Goal: Task Accomplishment & Management: Manage account settings

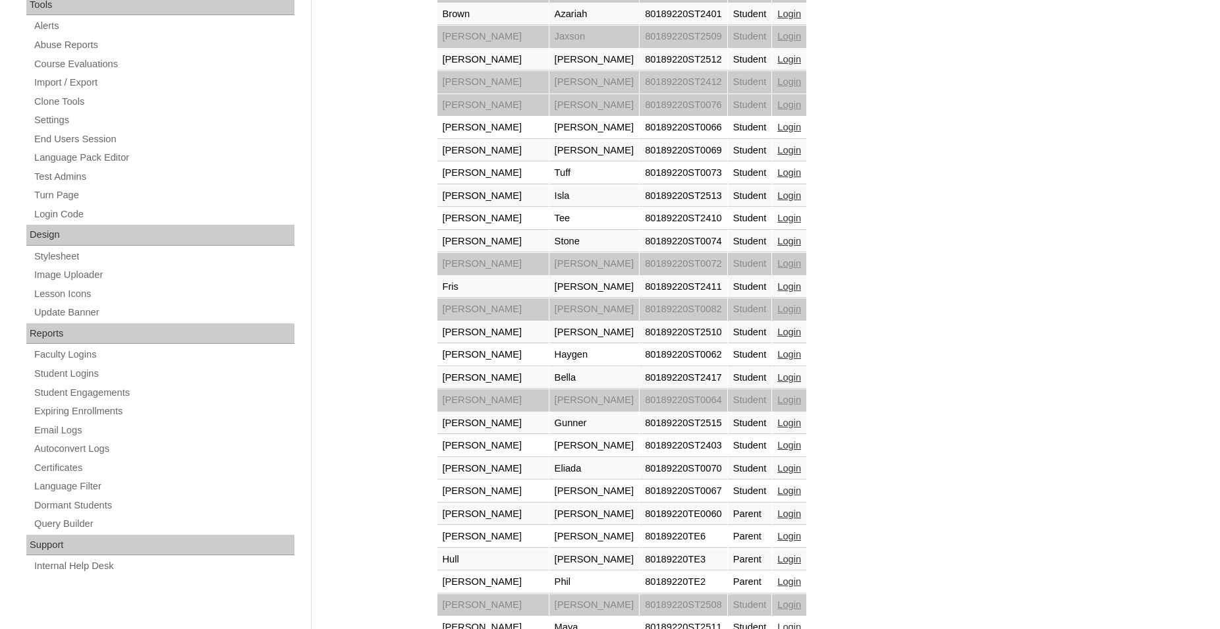
scroll to position [470, 0]
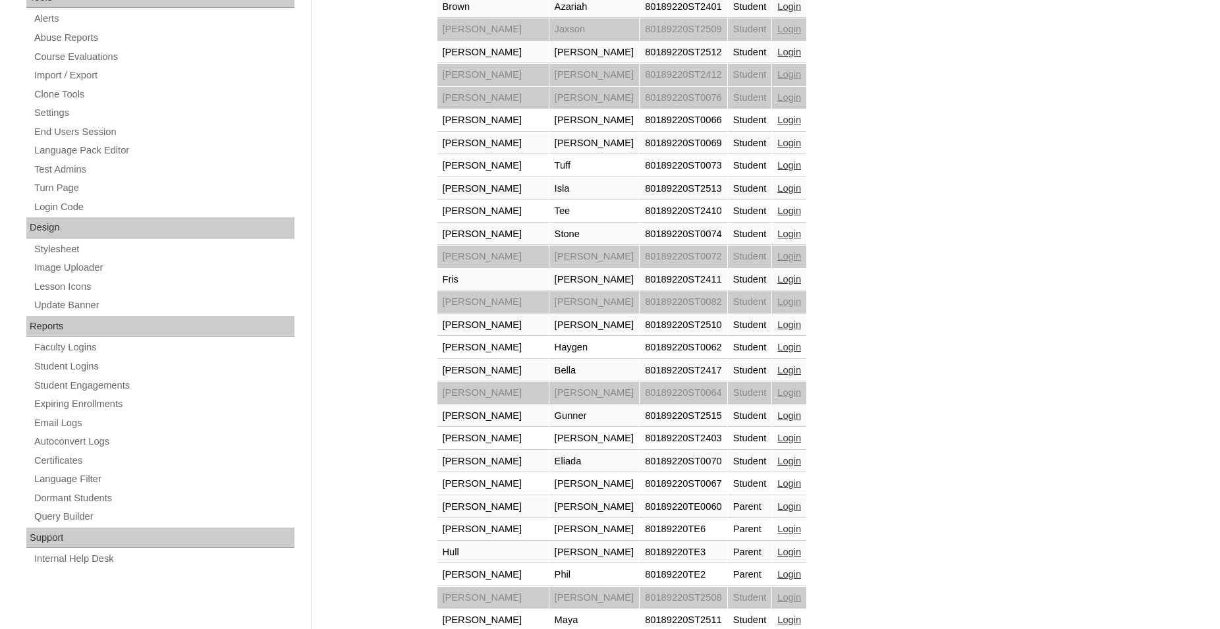
click at [778, 507] on link "Login" at bounding box center [790, 506] width 24 height 11
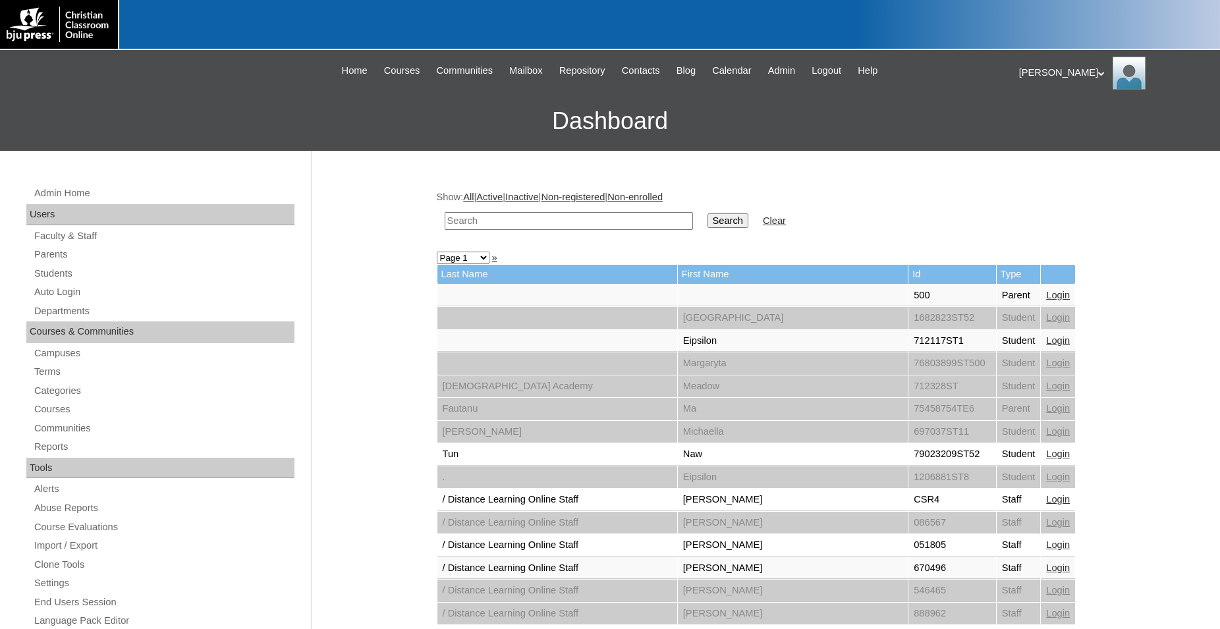
click at [511, 217] on input "text" at bounding box center [569, 221] width 248 height 18
type input "50012290"
click at [708, 213] on input "Search" at bounding box center [728, 220] width 41 height 14
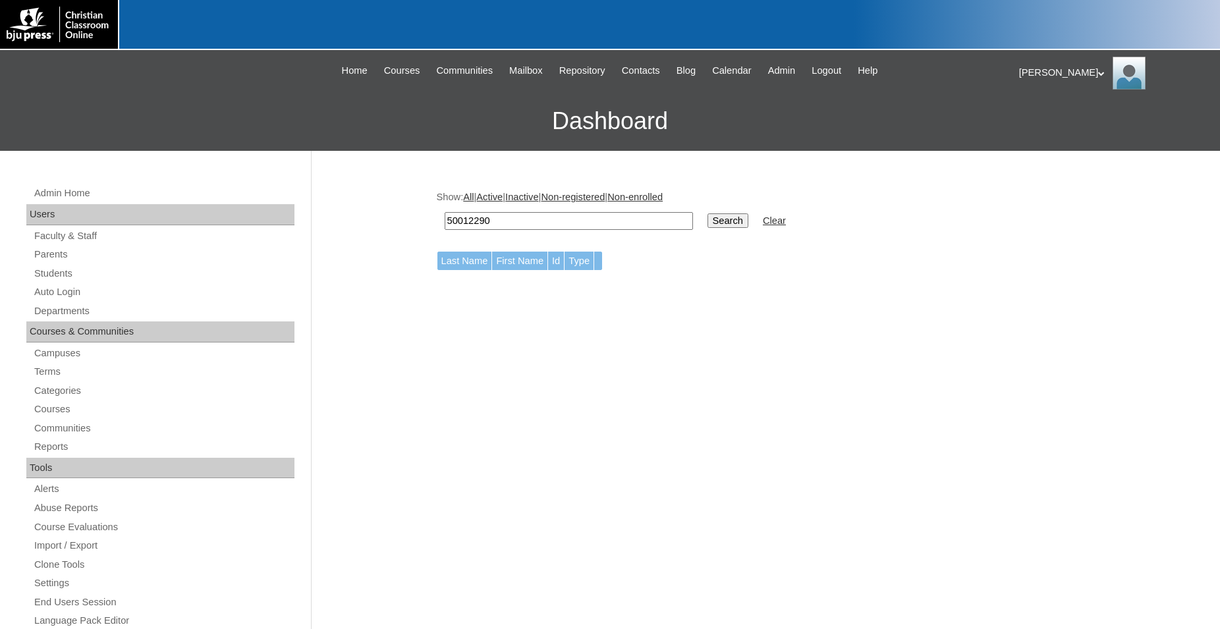
click at [461, 223] on input "50012290" at bounding box center [569, 221] width 248 height 18
type input "500012290"
click at [708, 213] on input "Search" at bounding box center [728, 220] width 41 height 14
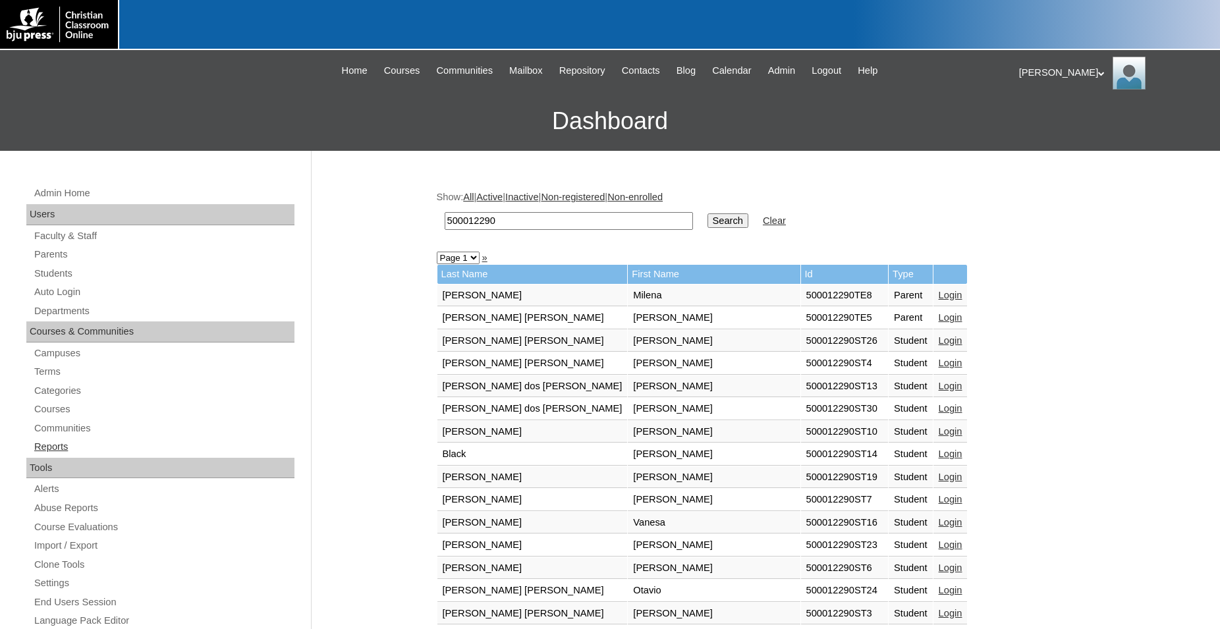
click at [61, 275] on div "Admin Home Users Faculty & Staff Parents Students Auto Login Departments Course…" at bounding box center [162, 611] width 285 height 852
click at [55, 270] on link "Students" at bounding box center [164, 274] width 262 height 16
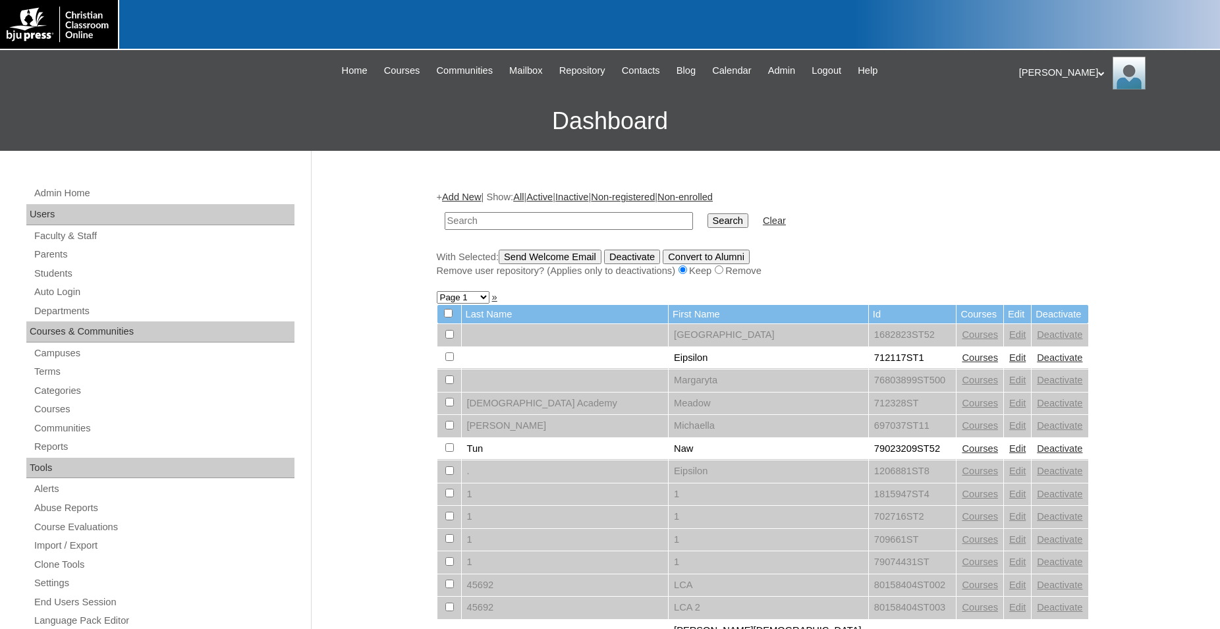
click at [545, 226] on input "text" at bounding box center [569, 221] width 248 height 18
type input "500012290"
click at [708, 213] on input "Search" at bounding box center [728, 220] width 41 height 14
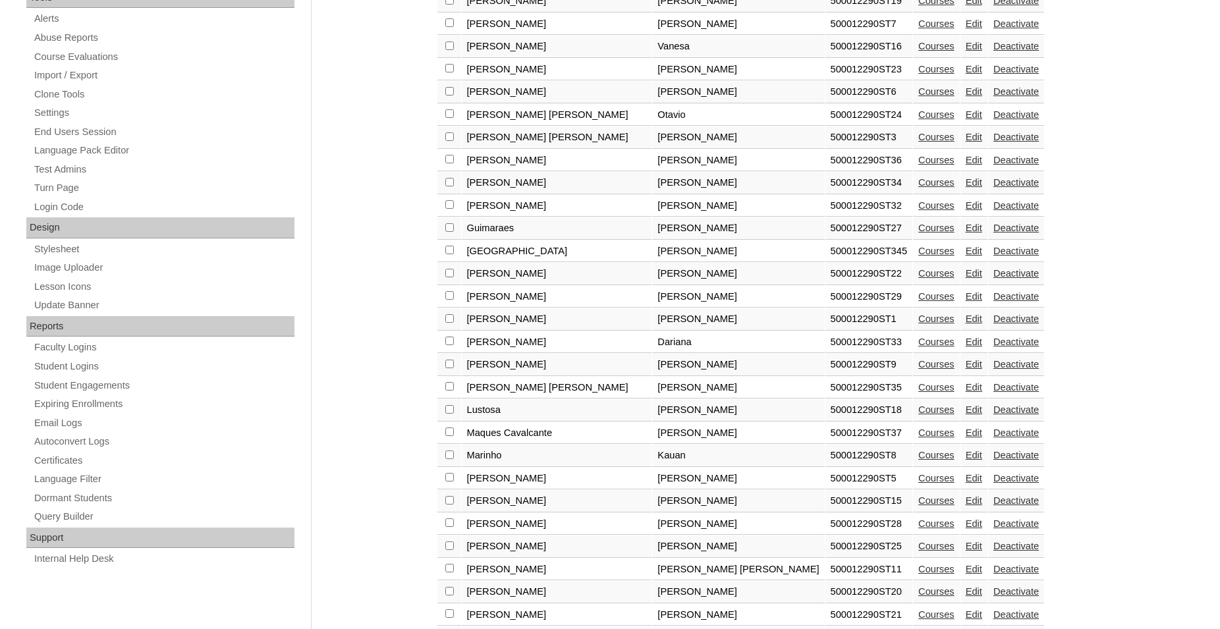
scroll to position [617, 0]
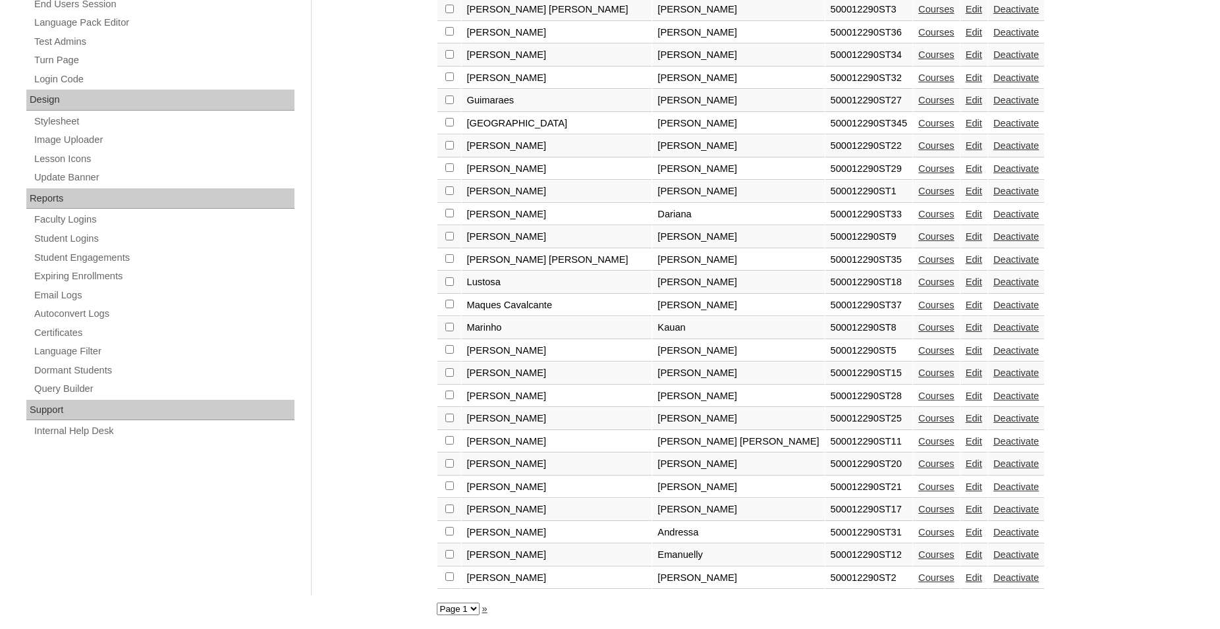
click at [966, 300] on link "Edit" at bounding box center [974, 305] width 16 height 11
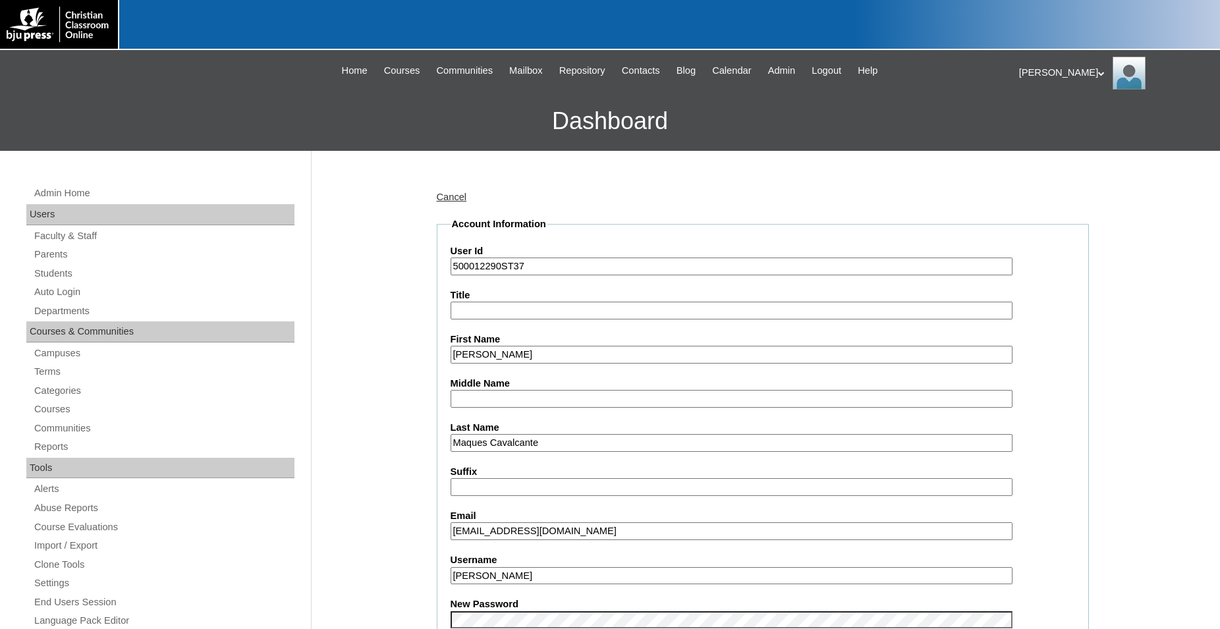
click at [470, 445] on input "Maques Cavalcante" at bounding box center [732, 443] width 562 height 18
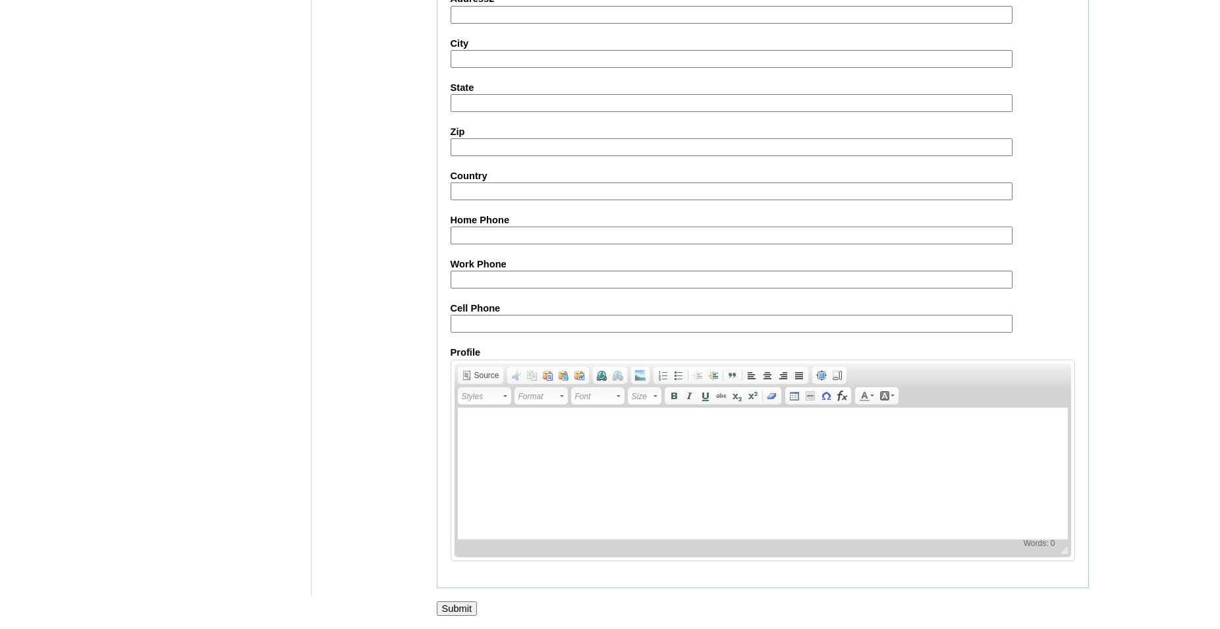
scroll to position [1446, 0]
type input "Marques Cavalcante"
click at [460, 604] on input "Submit" at bounding box center [457, 609] width 41 height 14
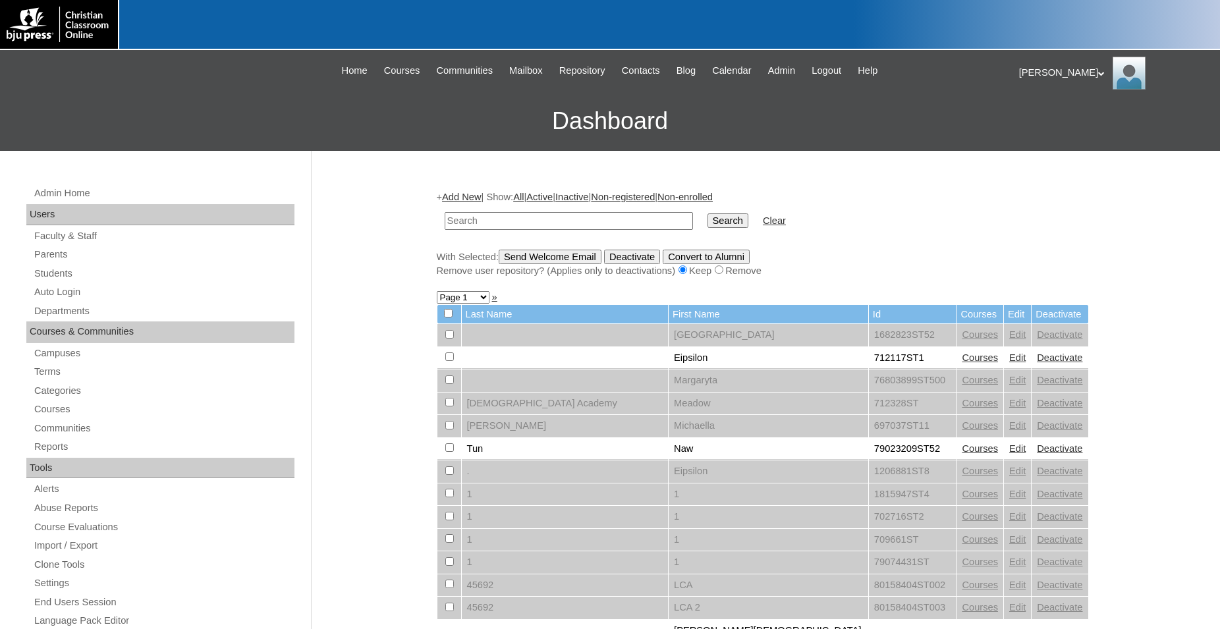
click at [594, 218] on input "text" at bounding box center [569, 221] width 248 height 18
type input "500012290"
click at [708, 213] on input "Search" at bounding box center [728, 220] width 41 height 14
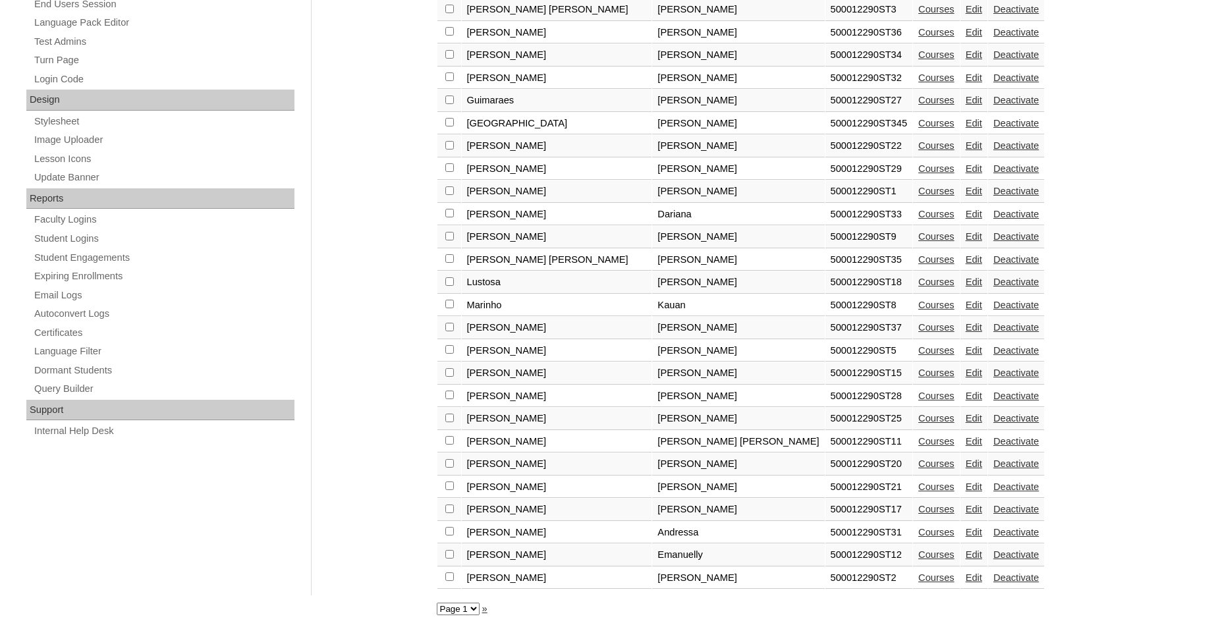
scroll to position [605, 0]
click at [919, 333] on link "Courses" at bounding box center [937, 327] width 36 height 11
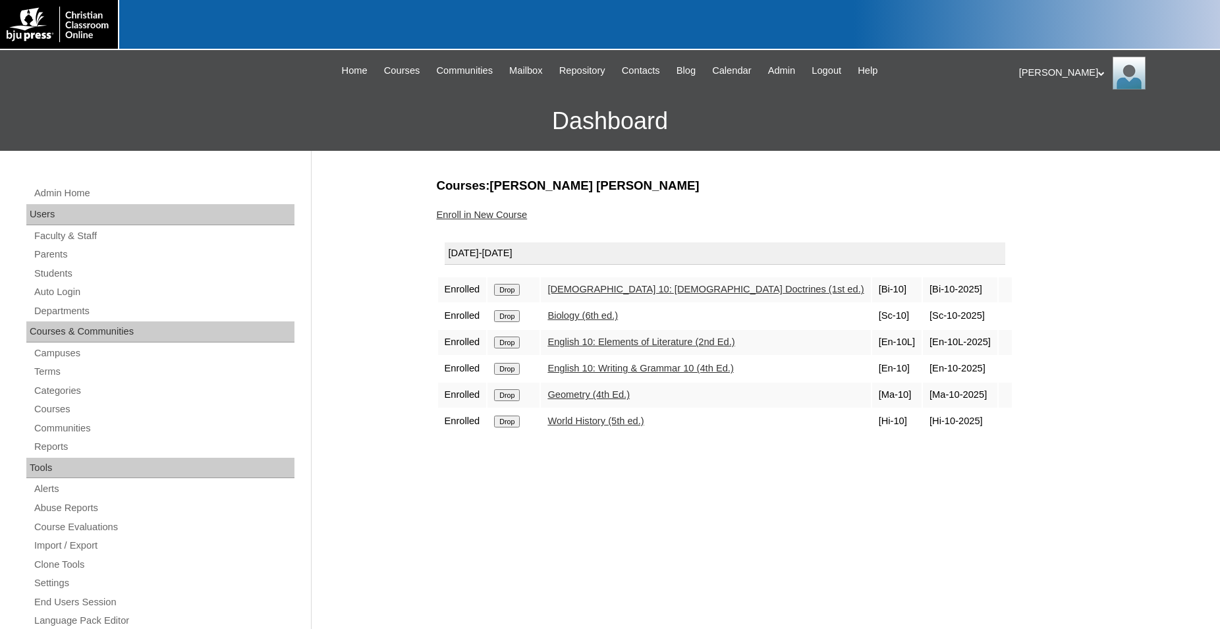
click at [492, 215] on link "Enroll in New Course" at bounding box center [482, 215] width 91 height 11
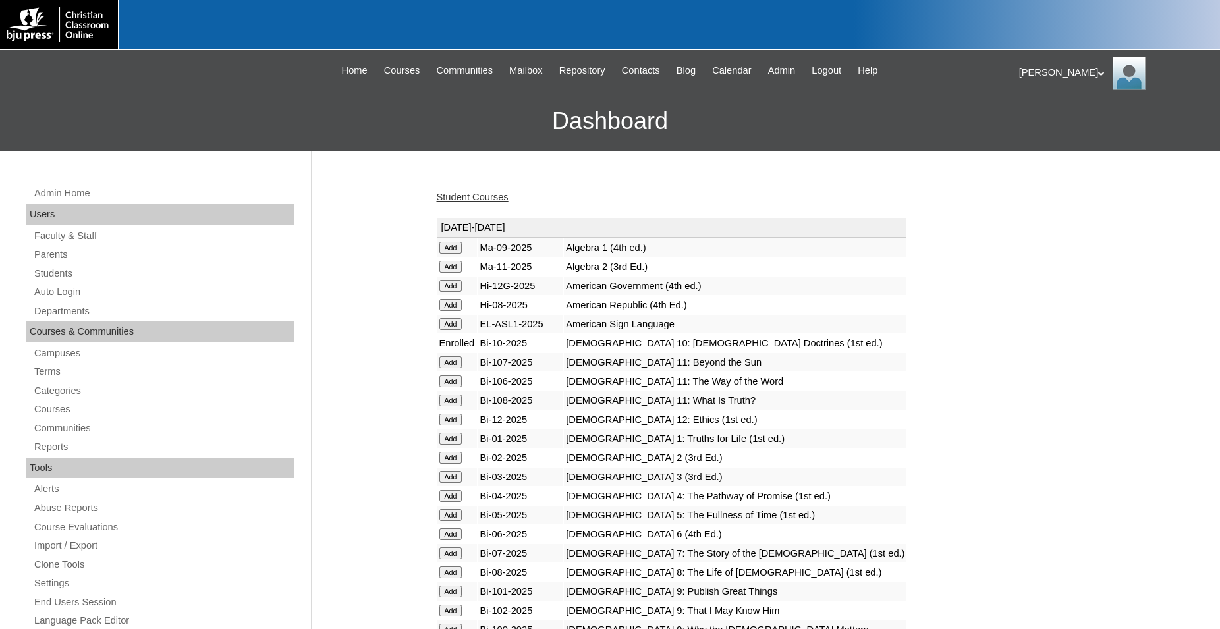
click at [449, 254] on input "Add" at bounding box center [451, 248] width 23 height 12
